Goal: Transaction & Acquisition: Subscribe to service/newsletter

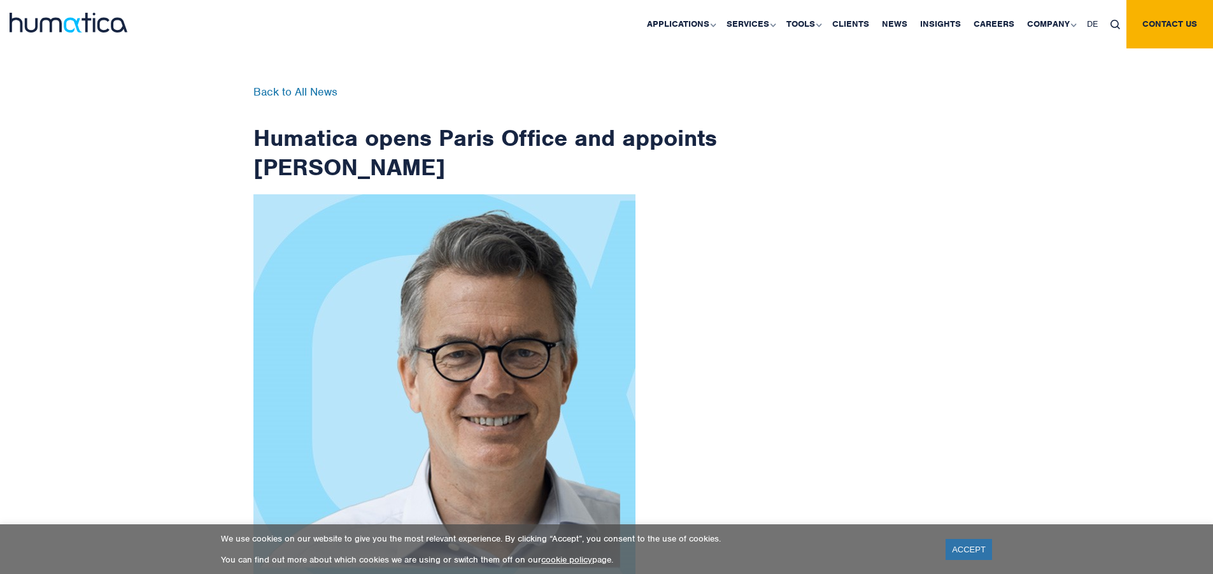
scroll to position [2032, 0]
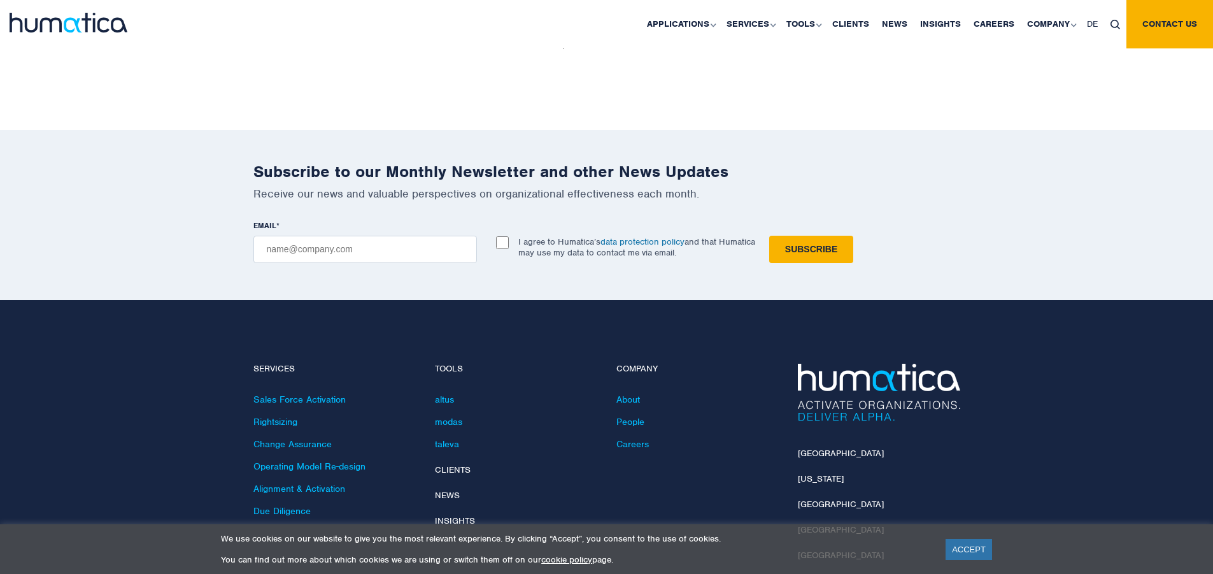
checkbox input "true"
type input "[EMAIL_ADDRESS][DOMAIN_NAME]"
click at [769, 236] on input "Subscribe" at bounding box center [811, 249] width 84 height 27
